Goal: Task Accomplishment & Management: Manage account settings

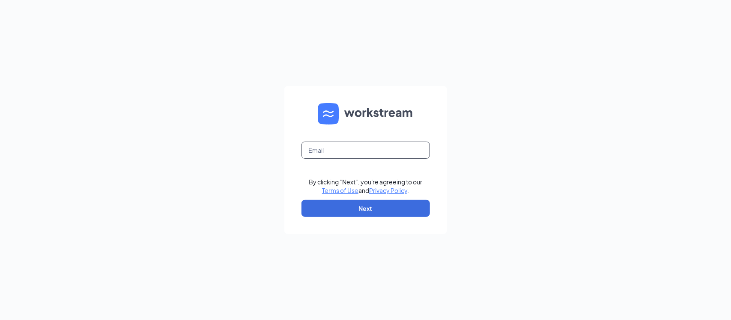
click at [382, 151] on input "text" at bounding box center [366, 150] width 129 height 17
type input "[EMAIL_ADDRESS][DOMAIN_NAME]"
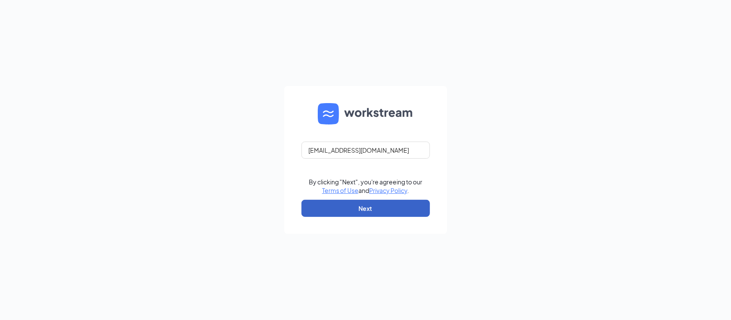
click at [338, 209] on button "Next" at bounding box center [366, 208] width 129 height 17
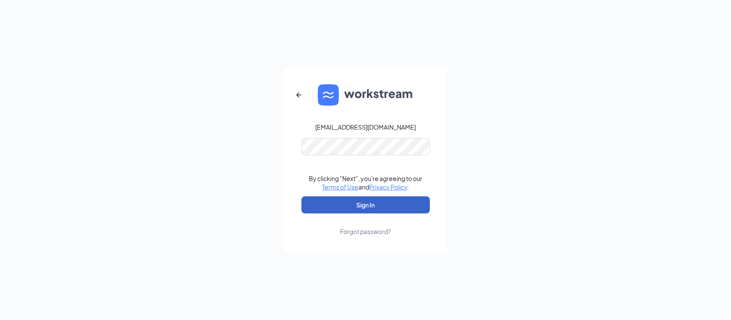
click at [368, 204] on button "Sign In" at bounding box center [366, 205] width 129 height 17
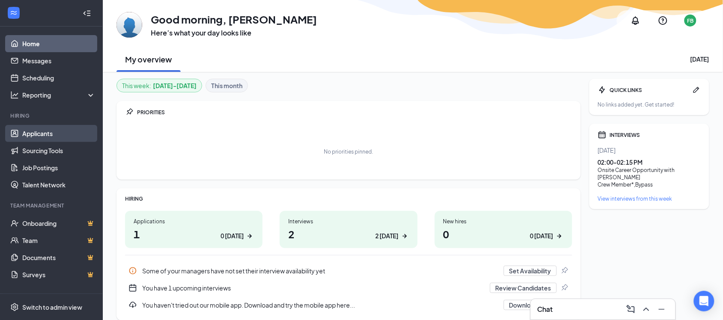
click at [48, 132] on link "Applicants" at bounding box center [58, 133] width 73 height 17
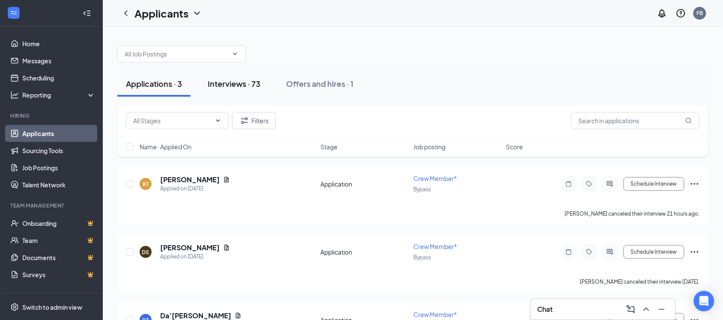
click at [245, 81] on div "Interviews · 73" at bounding box center [234, 83] width 53 height 11
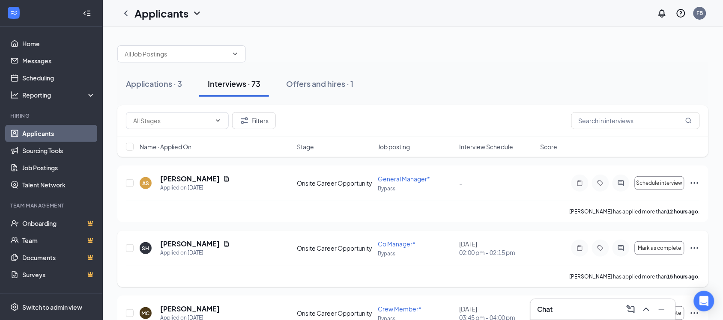
scroll to position [54, 0]
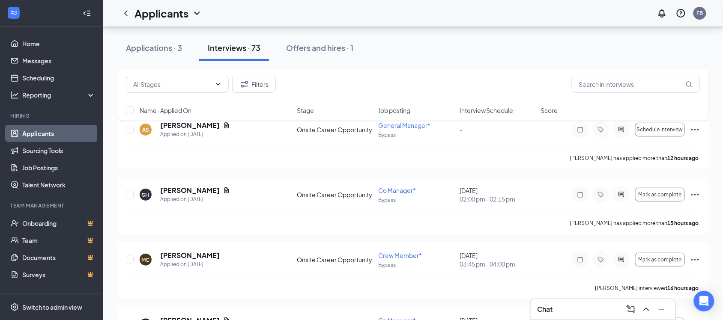
click at [490, 112] on span "Interview Schedule" at bounding box center [487, 110] width 54 height 9
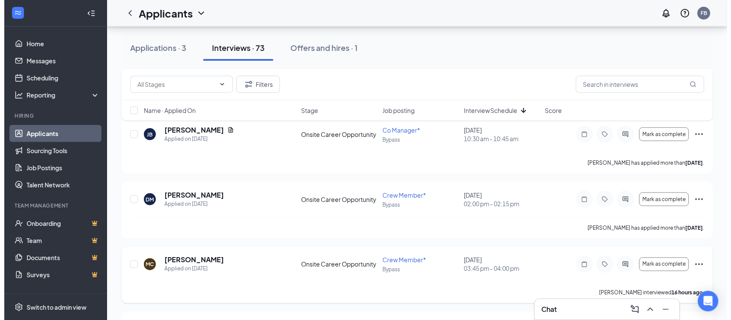
scroll to position [268, 0]
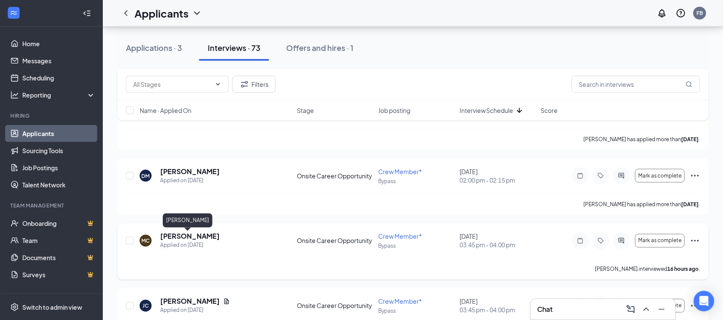
click at [197, 236] on h5 "[PERSON_NAME]" at bounding box center [190, 236] width 60 height 9
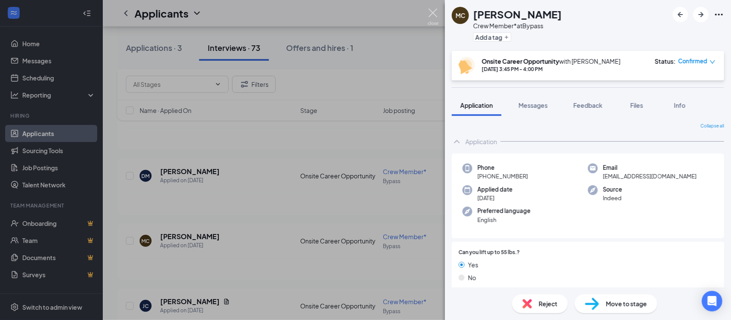
click at [436, 12] on img at bounding box center [433, 17] width 11 height 17
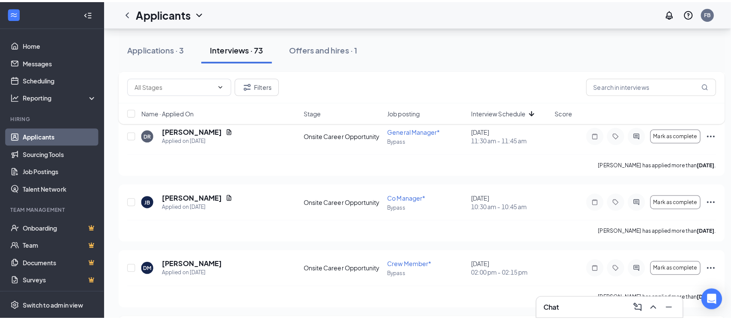
scroll to position [161, 0]
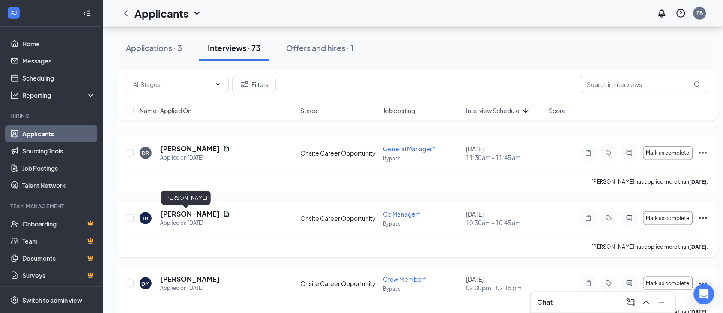
click at [174, 215] on h5 "[PERSON_NAME]" at bounding box center [190, 213] width 60 height 9
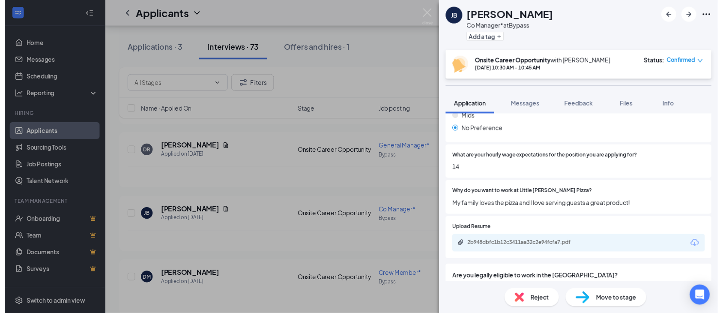
scroll to position [375, 0]
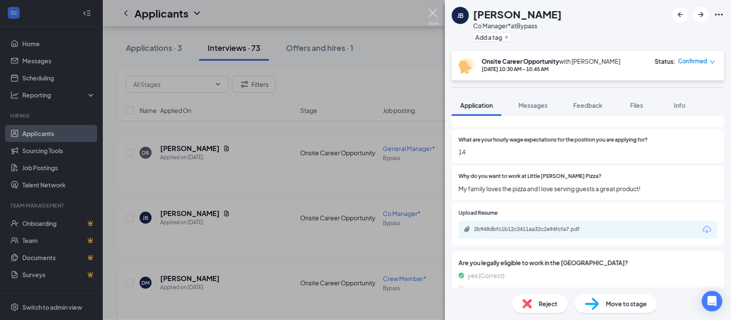
drag, startPoint x: 432, startPoint y: 14, endPoint x: 275, endPoint y: 296, distance: 322.9
click at [431, 14] on img at bounding box center [433, 17] width 11 height 17
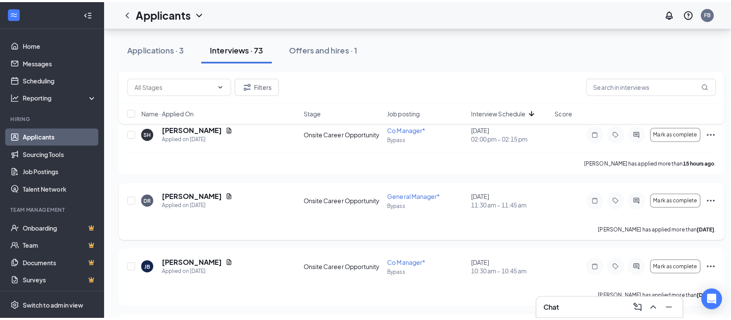
scroll to position [54, 0]
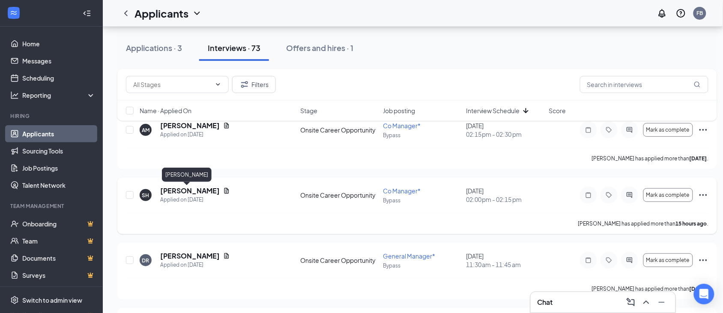
click at [174, 190] on h5 "[PERSON_NAME]" at bounding box center [190, 190] width 60 height 9
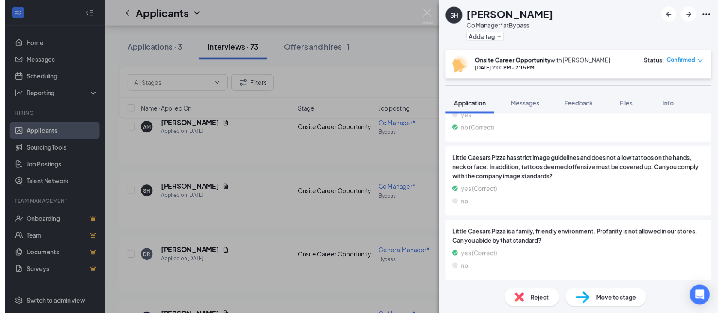
scroll to position [382, 0]
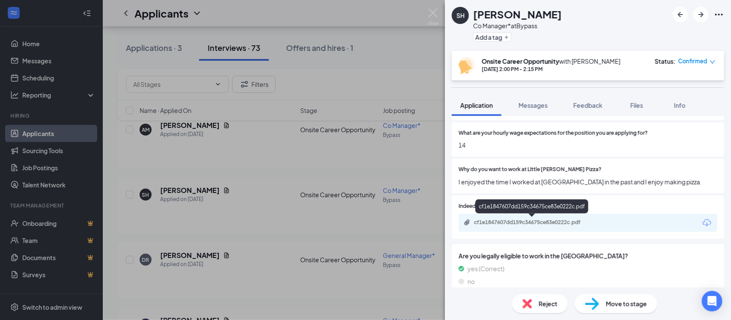
click at [577, 219] on div "cf1e1847607dd159c34675ce83e0222c.pdf" at bounding box center [534, 222] width 120 height 7
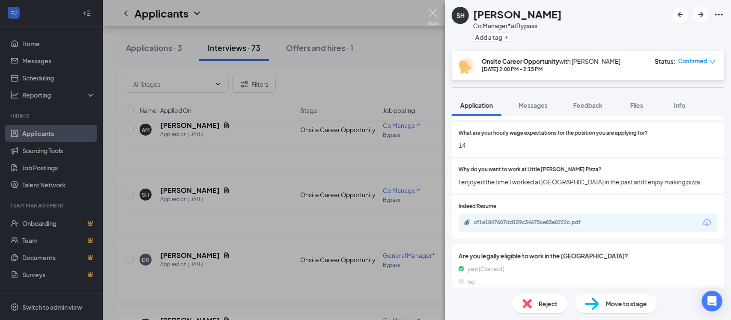
drag, startPoint x: 434, startPoint y: 14, endPoint x: 489, endPoint y: 91, distance: 94.6
click at [434, 14] on img at bounding box center [433, 17] width 11 height 17
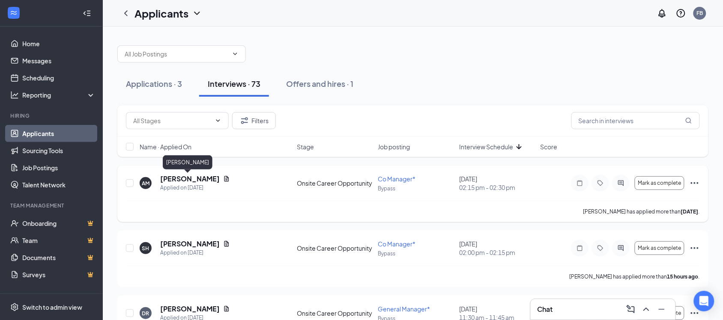
click at [184, 179] on h5 "[PERSON_NAME]" at bounding box center [190, 178] width 60 height 9
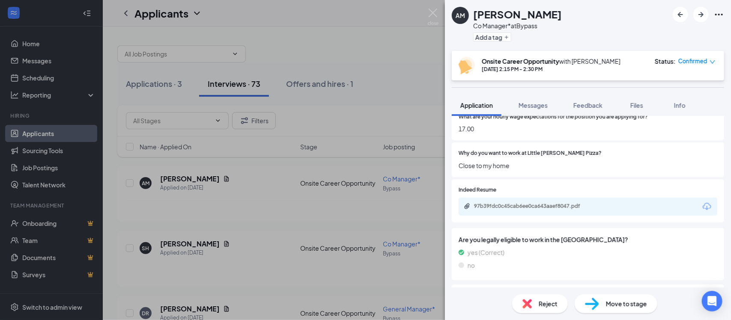
scroll to position [375, 0]
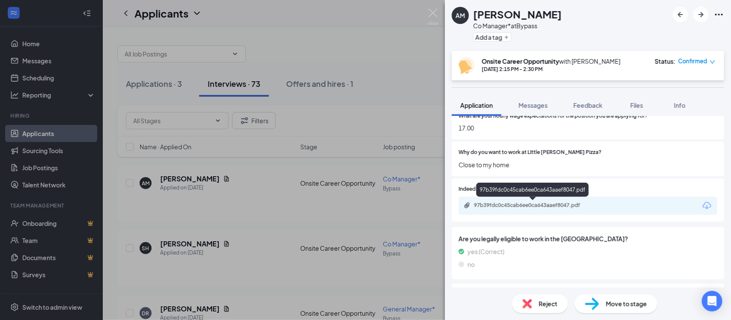
click at [522, 208] on div "97b39fdc0c45cab6ee0ca643aaef8047.pdf" at bounding box center [534, 205] width 120 height 7
